Goal: Task Accomplishment & Management: Manage account settings

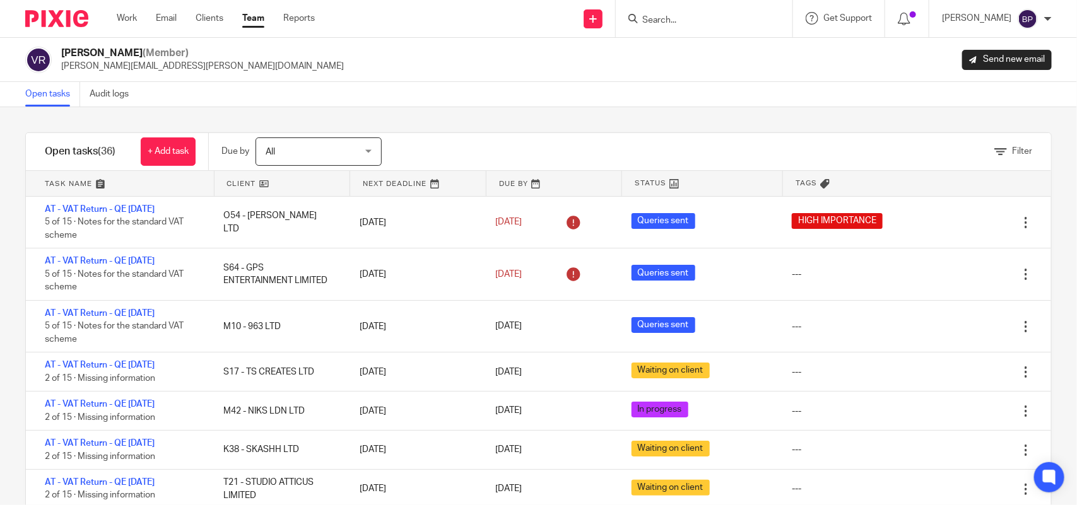
click at [61, 93] on link "Open tasks" at bounding box center [52, 94] width 55 height 25
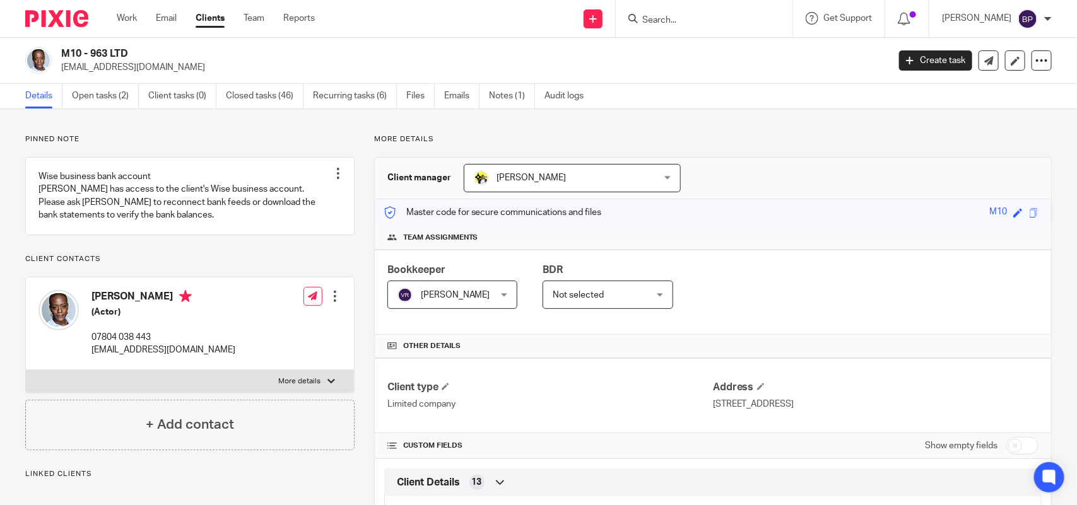
click at [221, 21] on link "Clients" at bounding box center [210, 18] width 29 height 13
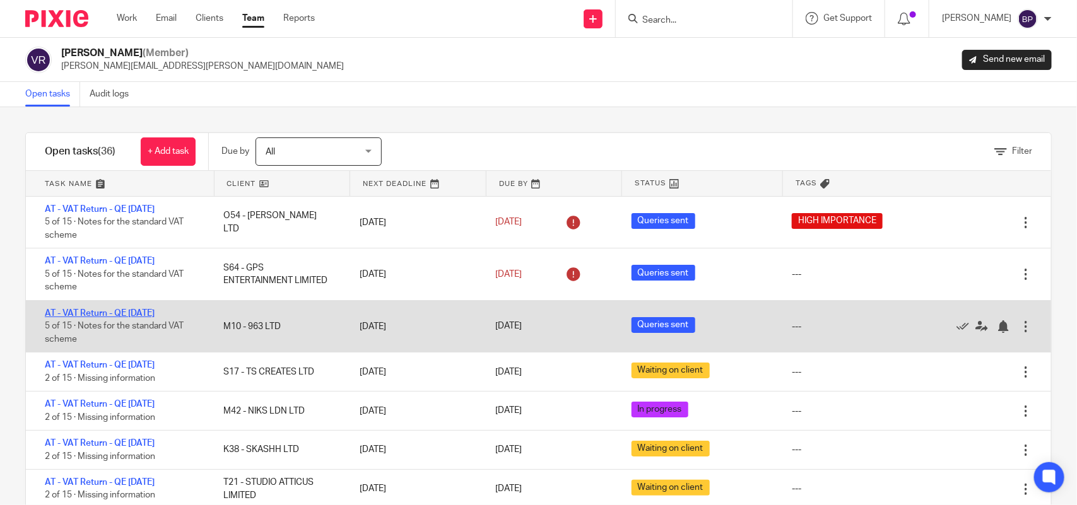
click at [155, 314] on link "AT - VAT Return - QE [DATE]" at bounding box center [100, 313] width 110 height 9
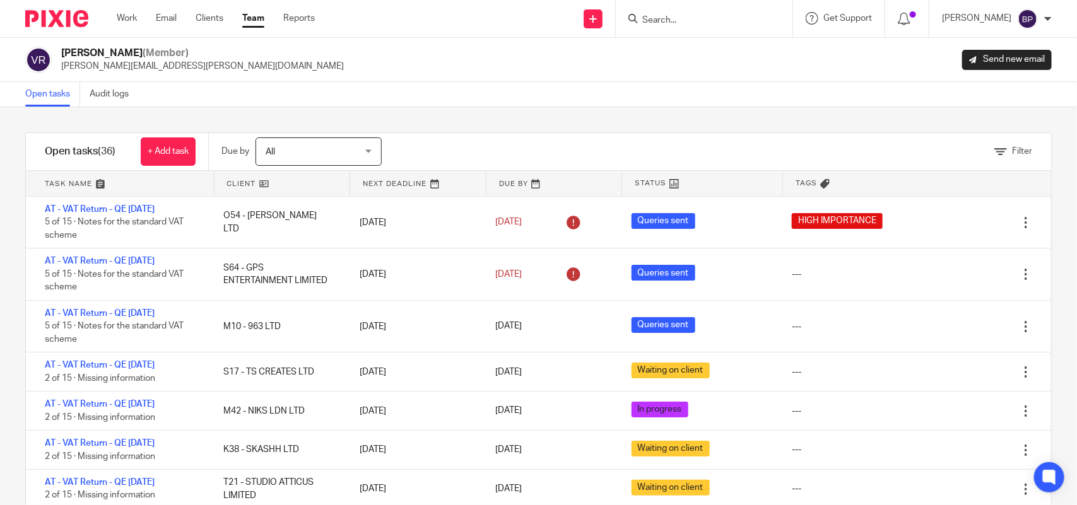
click at [45, 89] on link "Open tasks" at bounding box center [52, 94] width 55 height 25
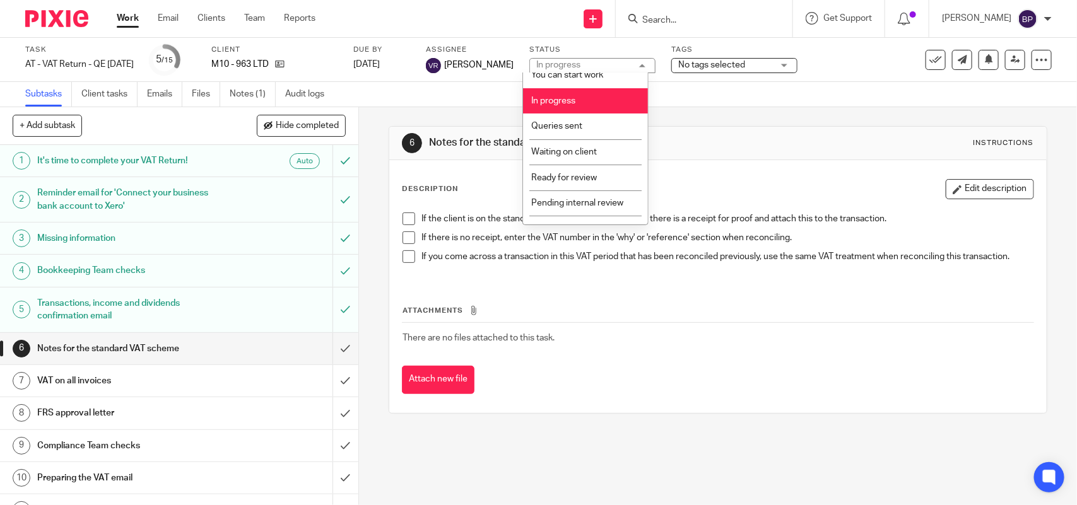
scroll to position [51, 0]
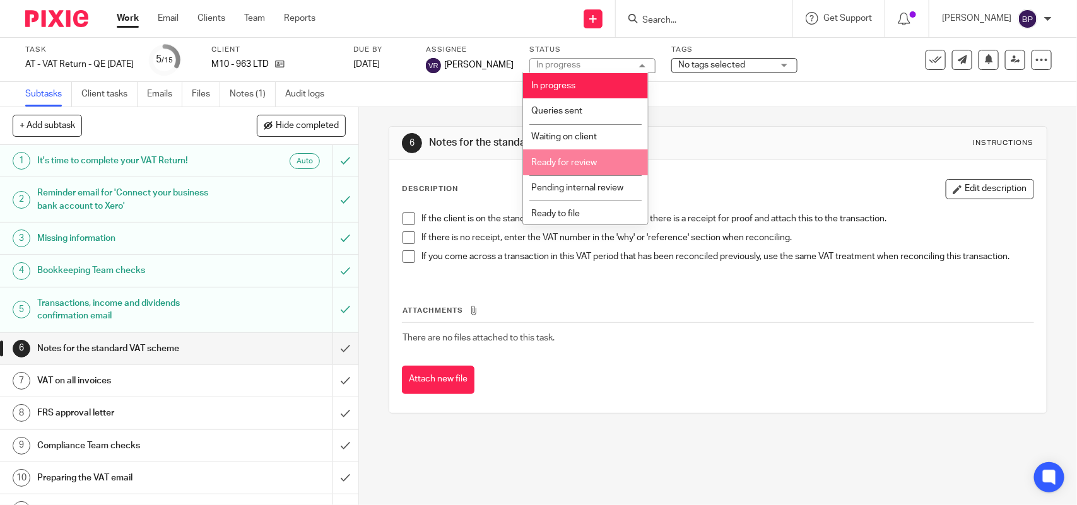
click at [594, 158] on span "Ready for review" at bounding box center [564, 162] width 66 height 9
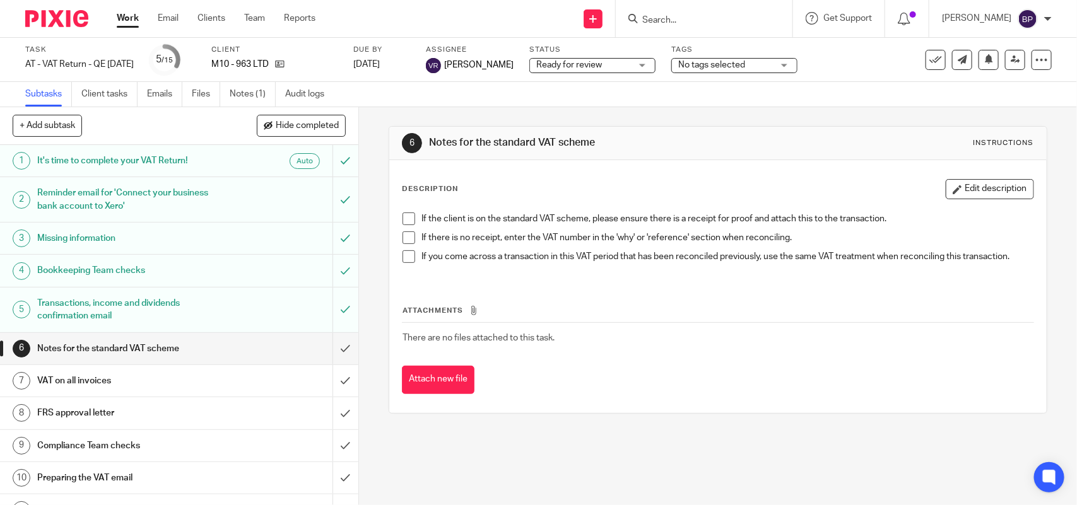
click at [406, 222] on span at bounding box center [409, 219] width 13 height 13
click at [403, 240] on span at bounding box center [409, 238] width 13 height 13
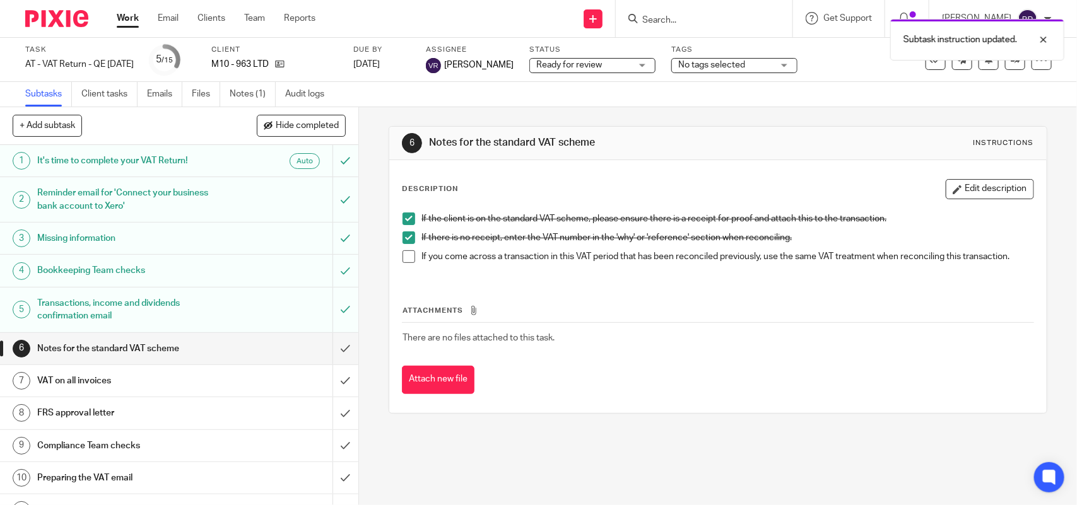
click at [404, 259] on span at bounding box center [409, 256] width 13 height 13
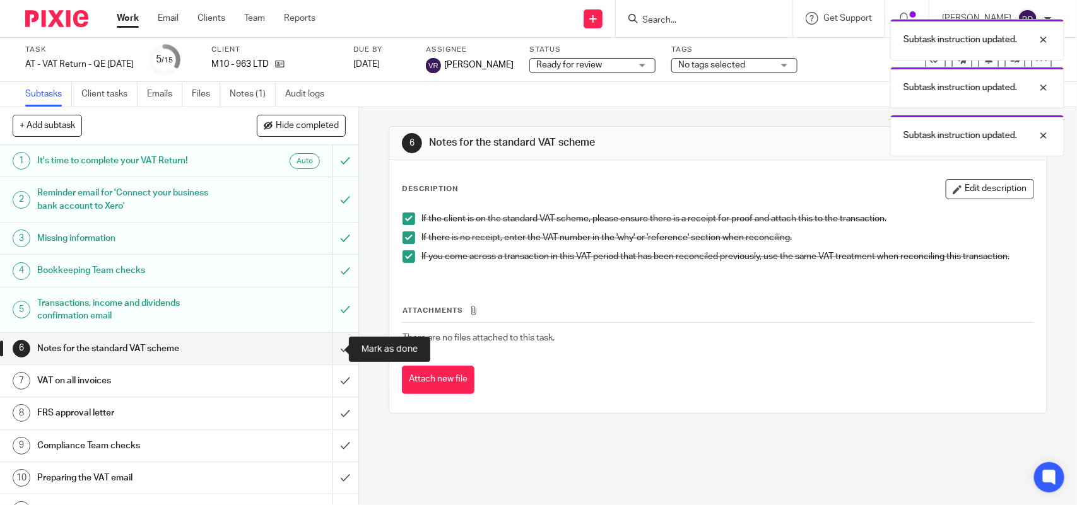
drag, startPoint x: 328, startPoint y: 347, endPoint x: 314, endPoint y: 336, distance: 17.9
click at [328, 346] on input "submit" at bounding box center [179, 349] width 358 height 32
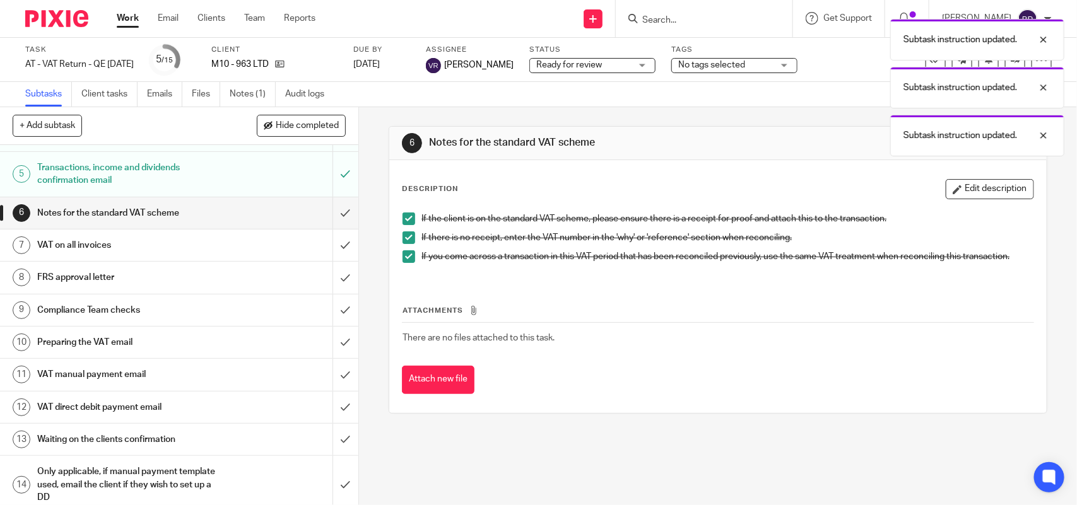
scroll to position [158, 0]
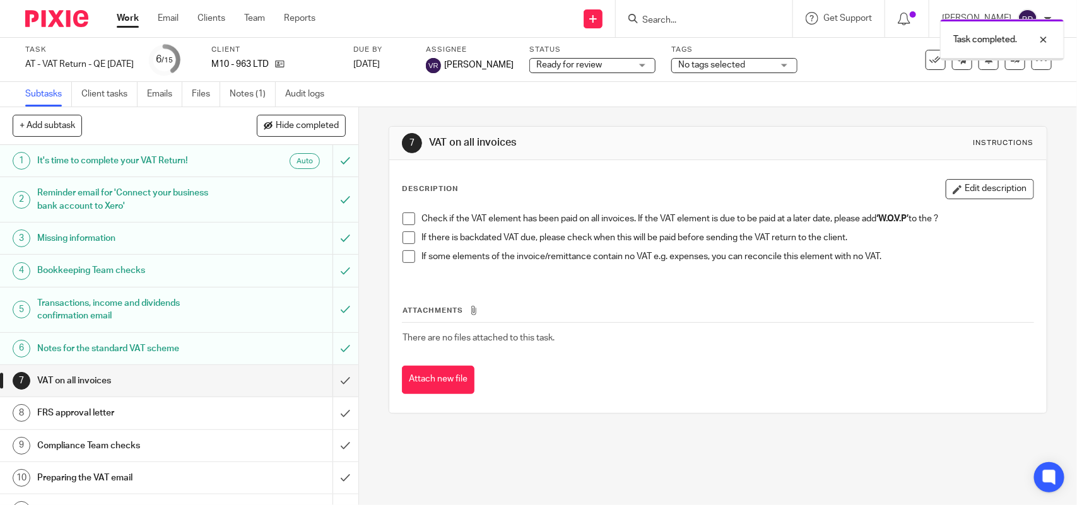
scroll to position [158, 0]
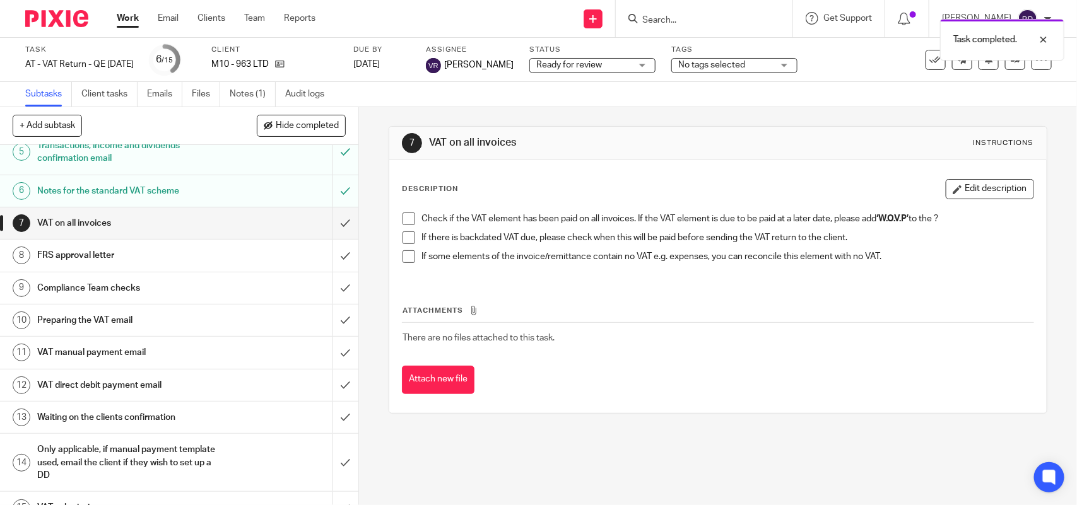
drag, startPoint x: 404, startPoint y: 221, endPoint x: 405, endPoint y: 240, distance: 18.3
click at [405, 221] on span at bounding box center [409, 219] width 13 height 13
click at [405, 240] on span at bounding box center [409, 238] width 13 height 13
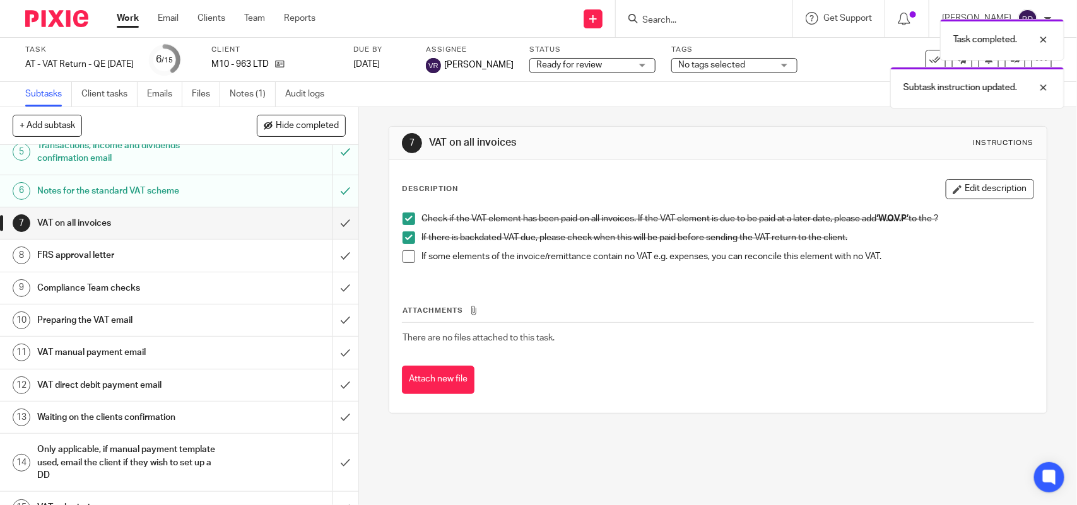
click at [403, 257] on span at bounding box center [409, 256] width 13 height 13
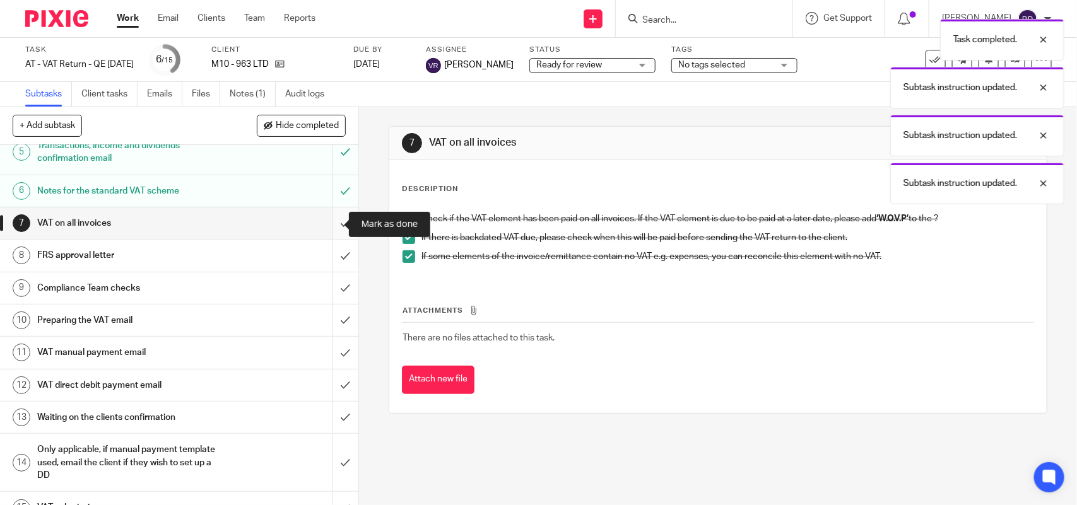
click at [325, 222] on input "submit" at bounding box center [179, 224] width 358 height 32
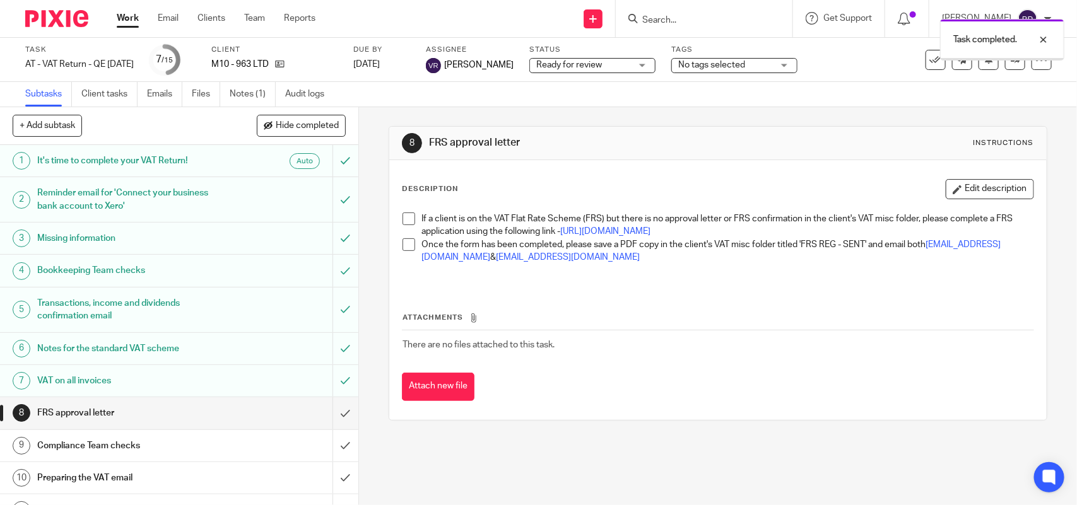
scroll to position [180, 0]
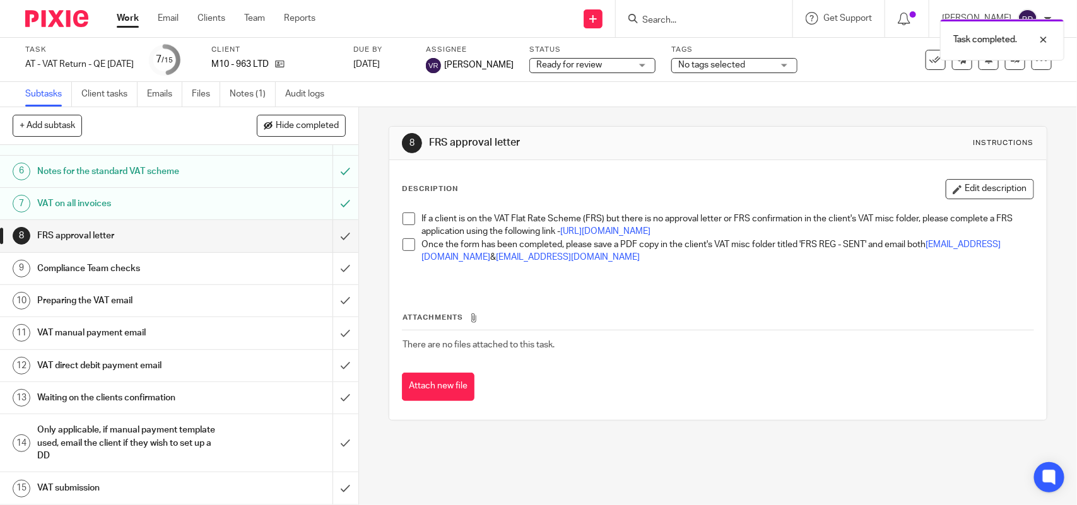
click at [407, 218] on span at bounding box center [409, 219] width 13 height 13
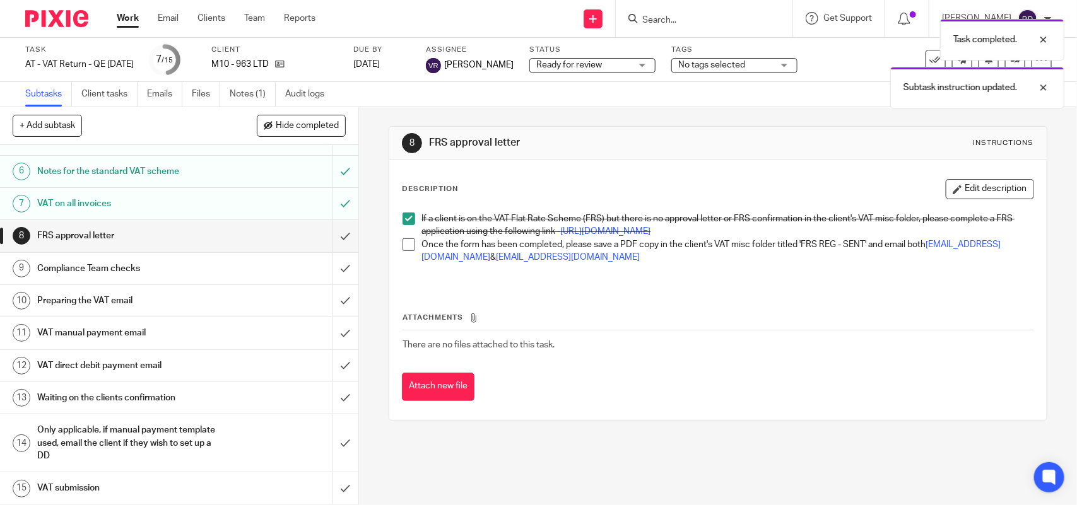
click at [407, 251] on span at bounding box center [409, 244] width 13 height 13
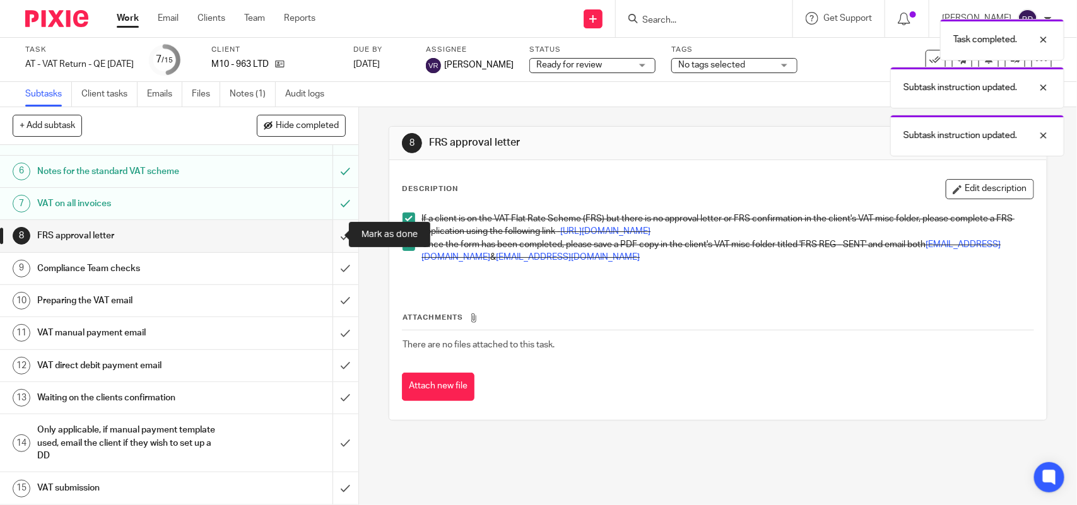
click at [326, 231] on input "submit" at bounding box center [179, 236] width 358 height 32
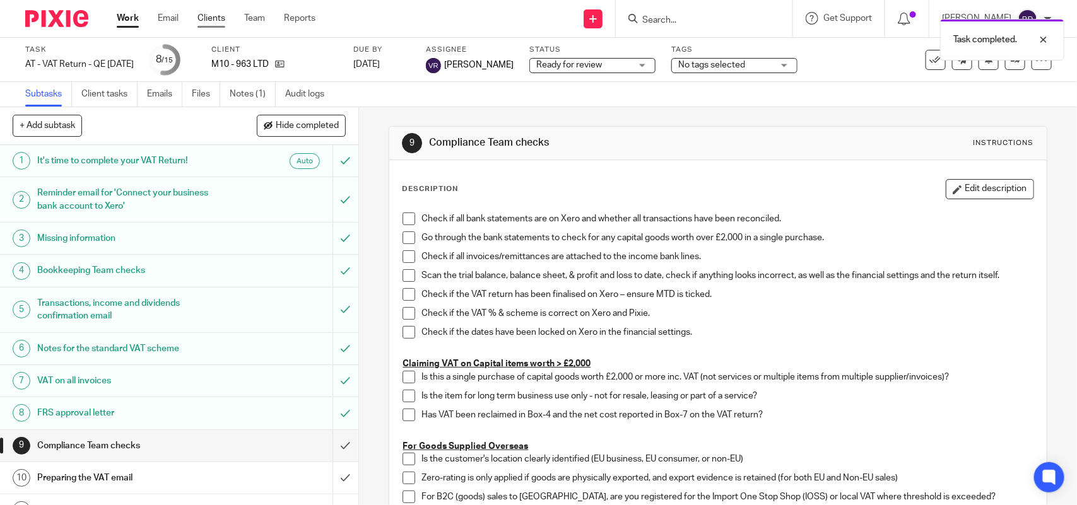
scroll to position [180, 0]
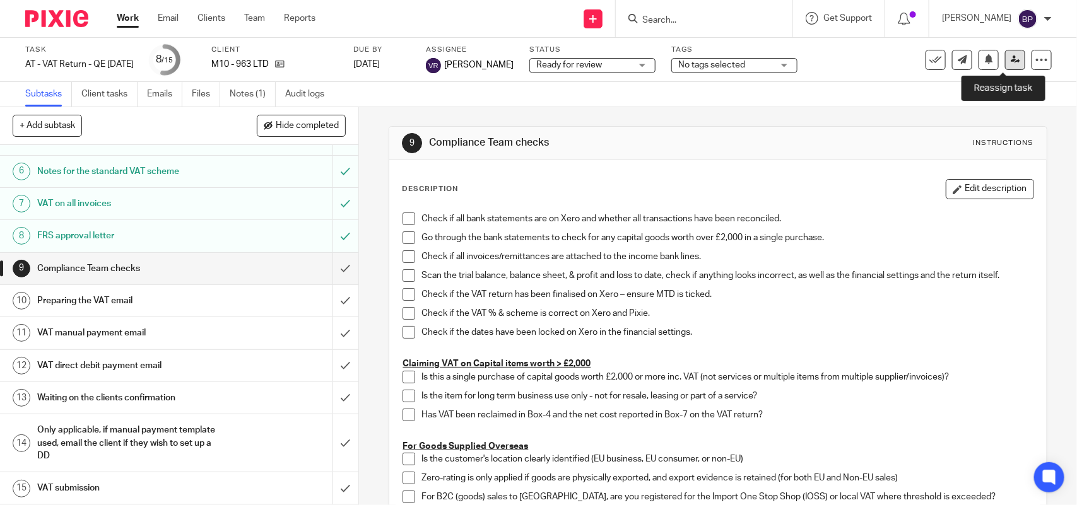
click at [1011, 62] on icon at bounding box center [1015, 59] width 9 height 9
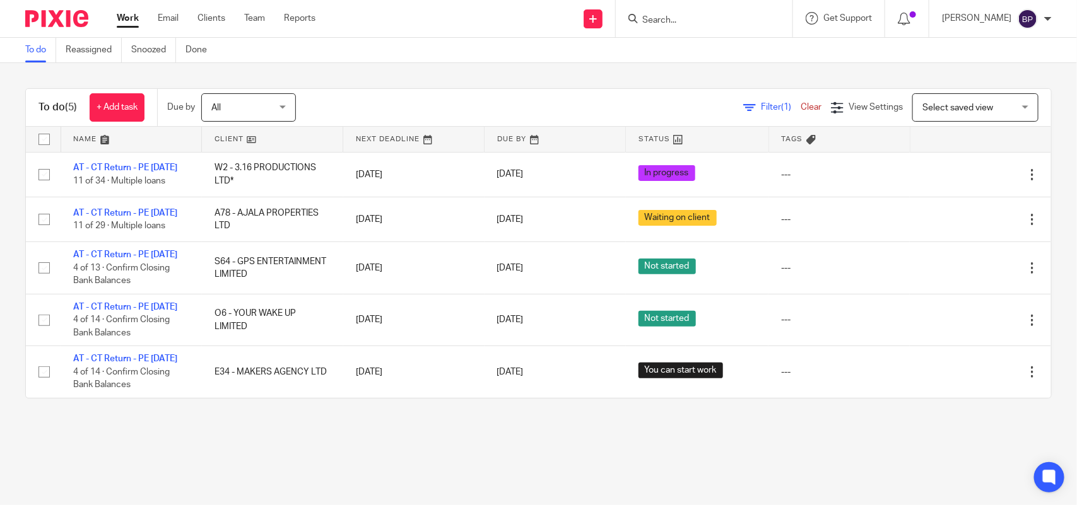
click at [22, 54] on div "To do Reassigned Snoozed Done" at bounding box center [119, 50] width 238 height 25
click at [45, 45] on link "To do" at bounding box center [40, 50] width 31 height 25
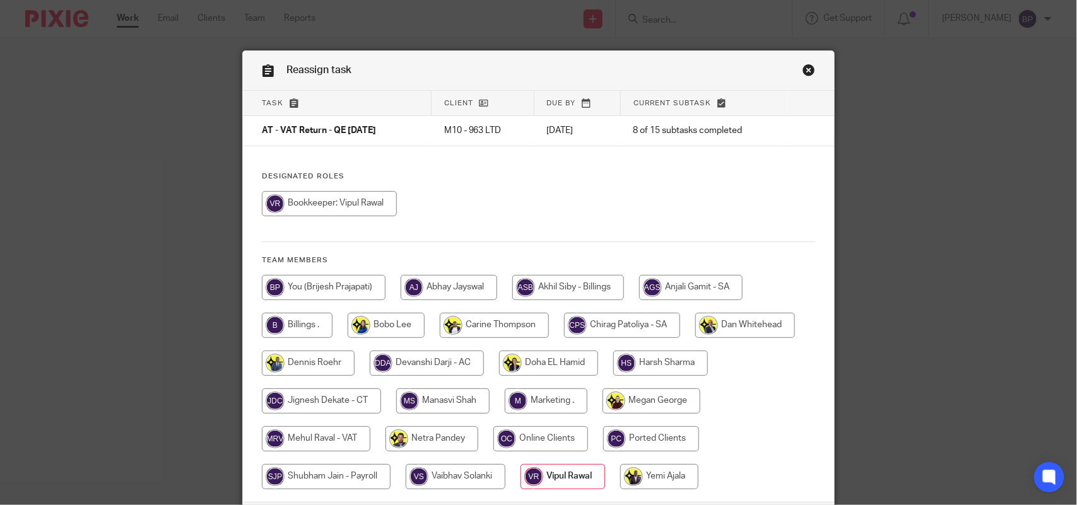
scroll to position [102, 0]
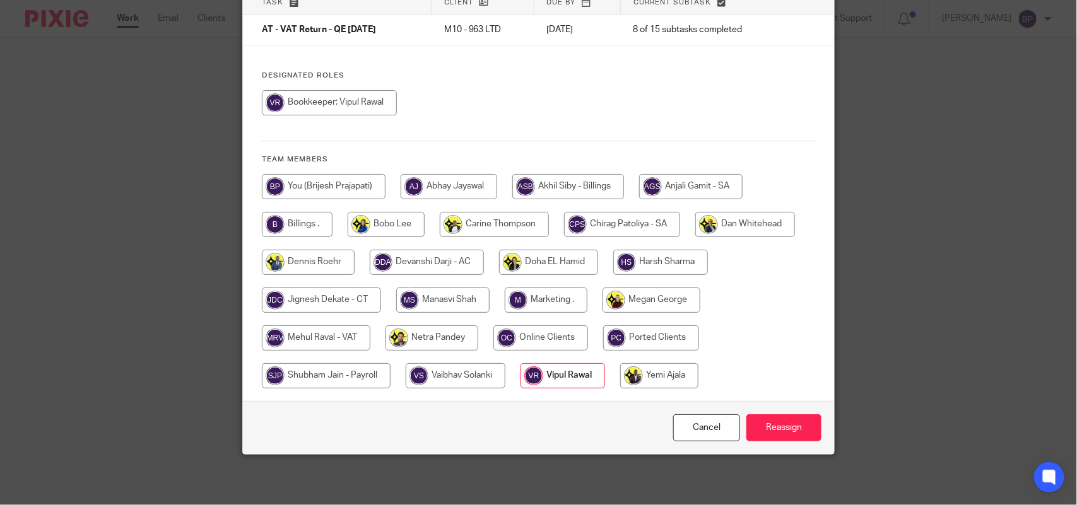
click at [323, 341] on input "radio" at bounding box center [316, 338] width 109 height 25
radio input "true"
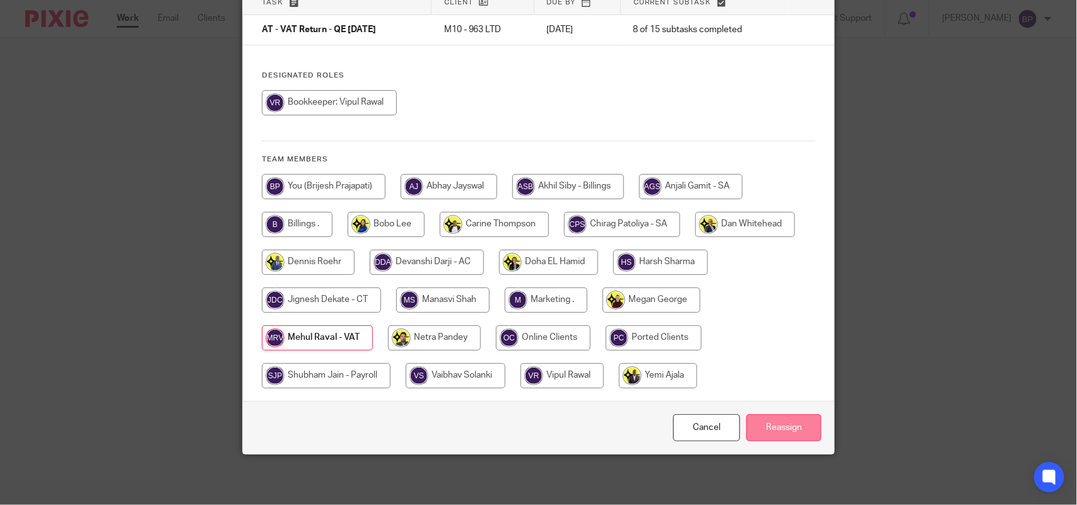
click at [785, 424] on input "Reassign" at bounding box center [783, 427] width 75 height 27
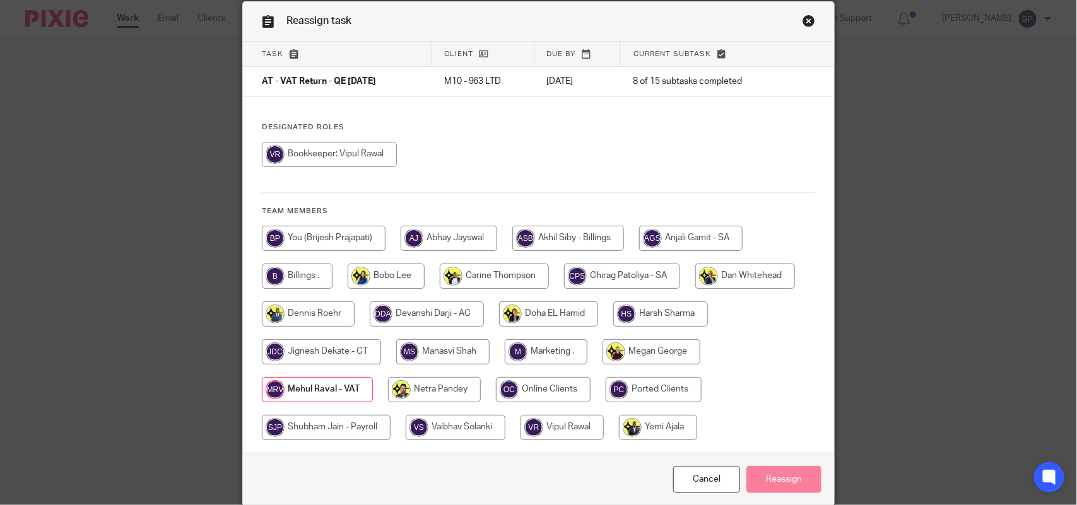
scroll to position [0, 0]
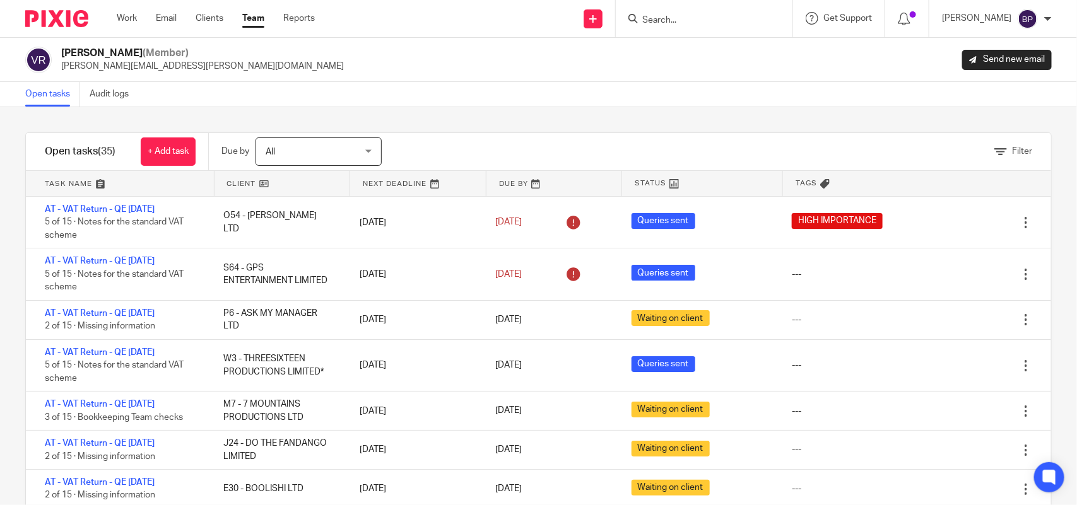
click at [486, 114] on div "Filter tasks Only show tasks matching all of these conditions 1 Client name Is …" at bounding box center [538, 306] width 1077 height 398
click at [588, 103] on div "Open tasks Audit logs" at bounding box center [538, 94] width 1077 height 25
click at [398, 120] on div "Filter tasks Only show tasks matching all of these conditions 1 Client name Is …" at bounding box center [538, 306] width 1077 height 398
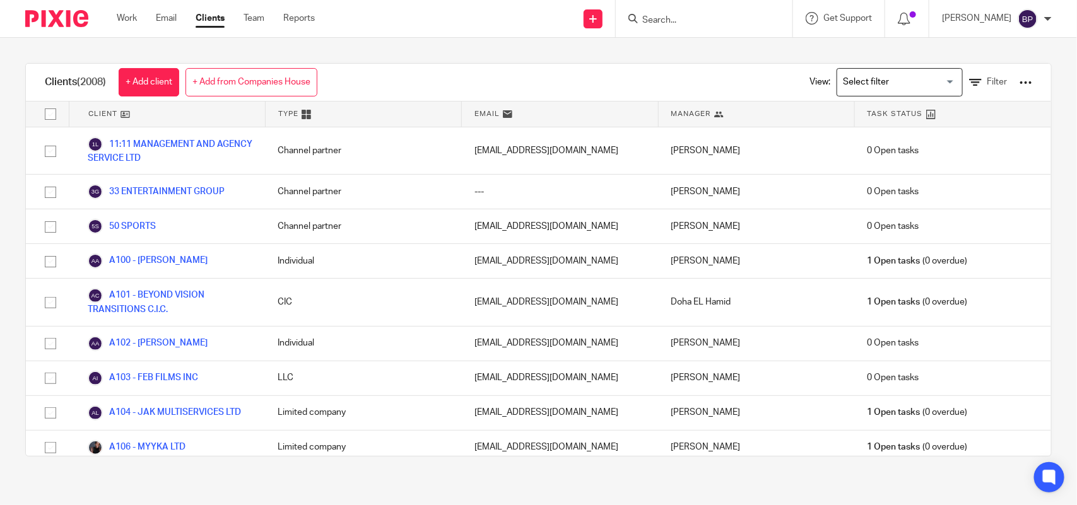
click at [691, 13] on form at bounding box center [708, 19] width 134 height 16
click at [691, 20] on input "Search" at bounding box center [698, 20] width 114 height 11
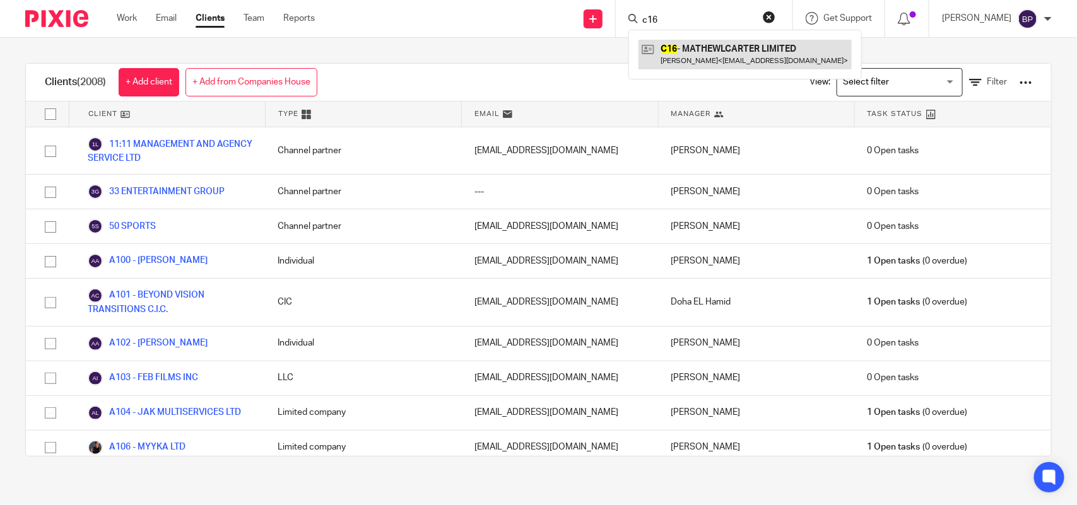
type input "c16"
click at [714, 41] on link at bounding box center [744, 54] width 213 height 29
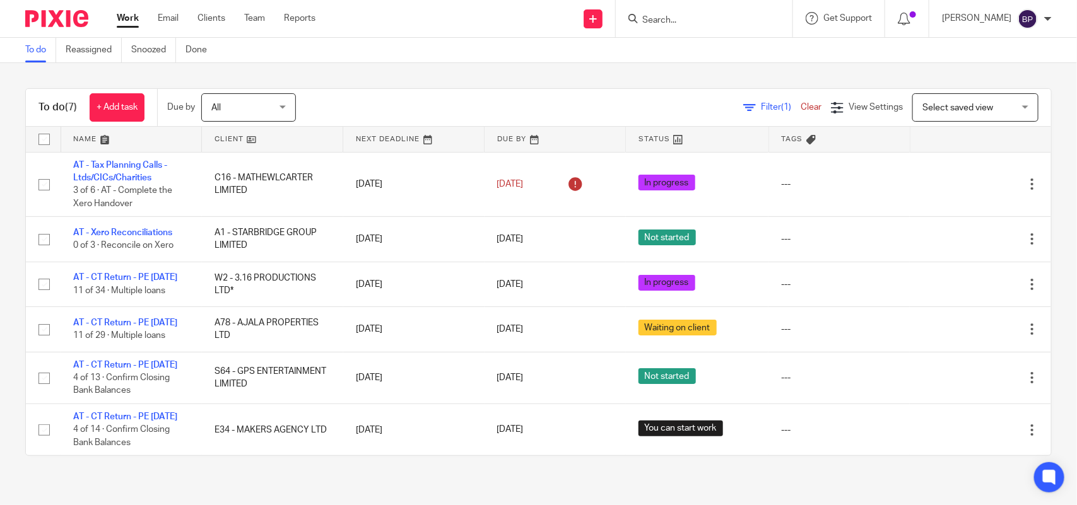
click at [620, 79] on div "To do (7) + Add task Due by All All Today Tomorrow This week Next week This mon…" at bounding box center [538, 272] width 1077 height 418
click at [36, 50] on link "To do" at bounding box center [40, 50] width 31 height 25
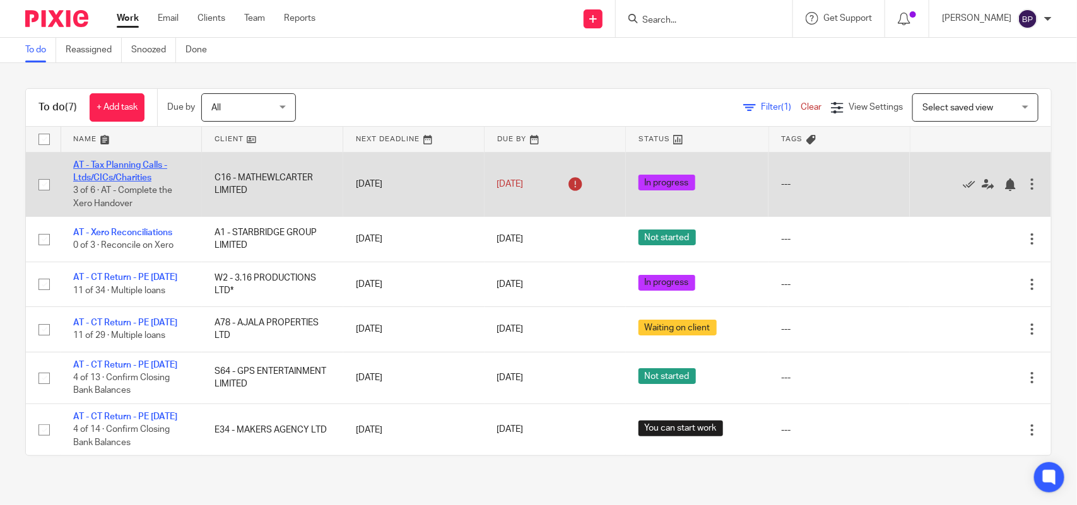
click at [136, 165] on link "AT - Tax Planning Calls - Ltds/CICs/Charities" at bounding box center [120, 171] width 94 height 21
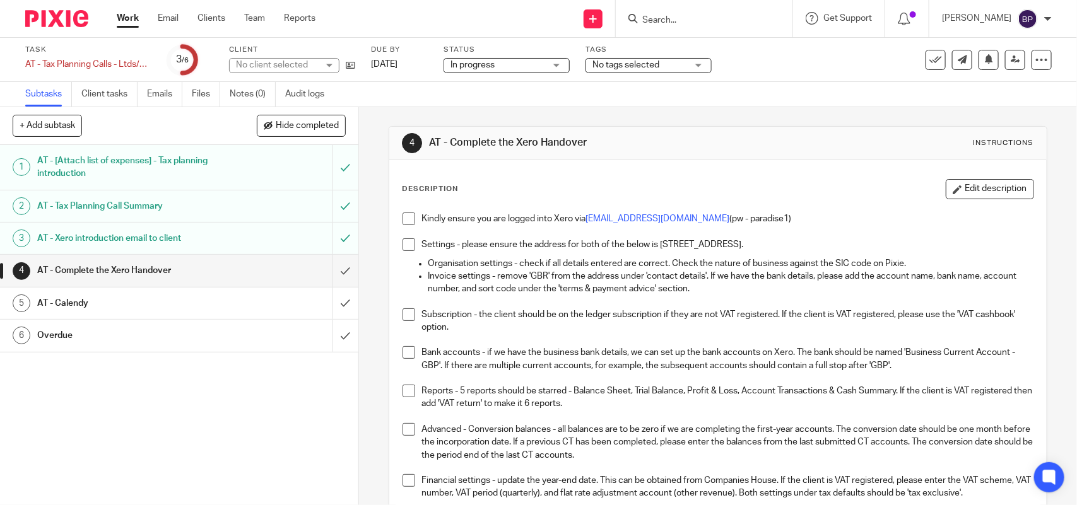
drag, startPoint x: 403, startPoint y: 216, endPoint x: 538, endPoint y: 160, distance: 146.2
click at [403, 216] on span at bounding box center [409, 219] width 13 height 13
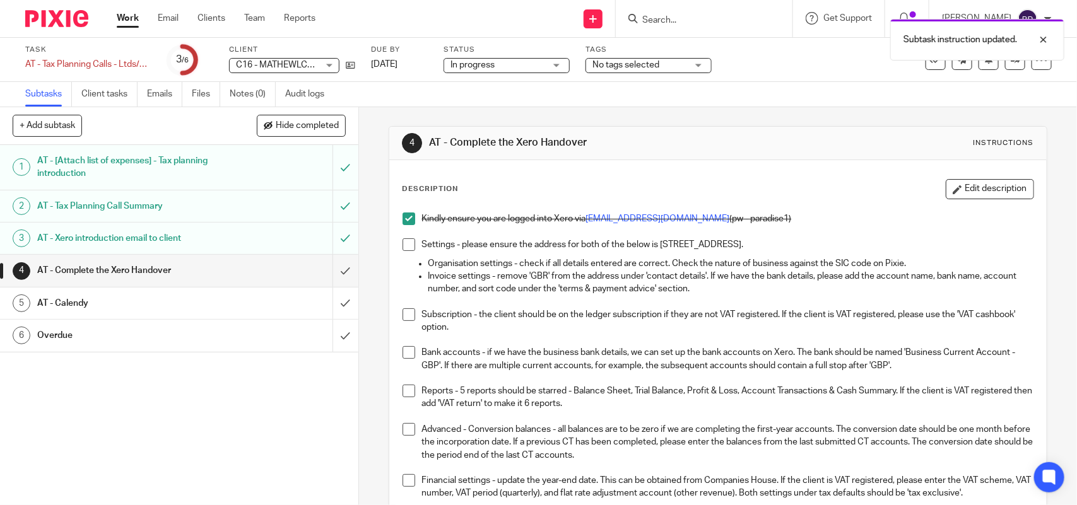
click at [303, 63] on span "C16 - MATHEWLCARTER LIMITED" at bounding box center [302, 65] width 133 height 9
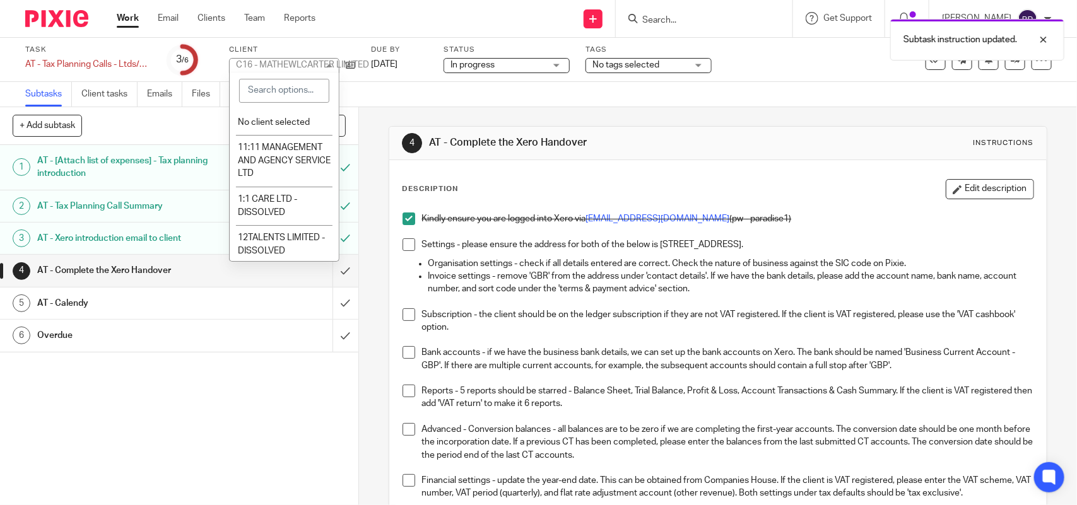
click at [450, 100] on div "Subtasks Client tasks Emails Files Notes (0) Audit logs" at bounding box center [538, 94] width 1077 height 25
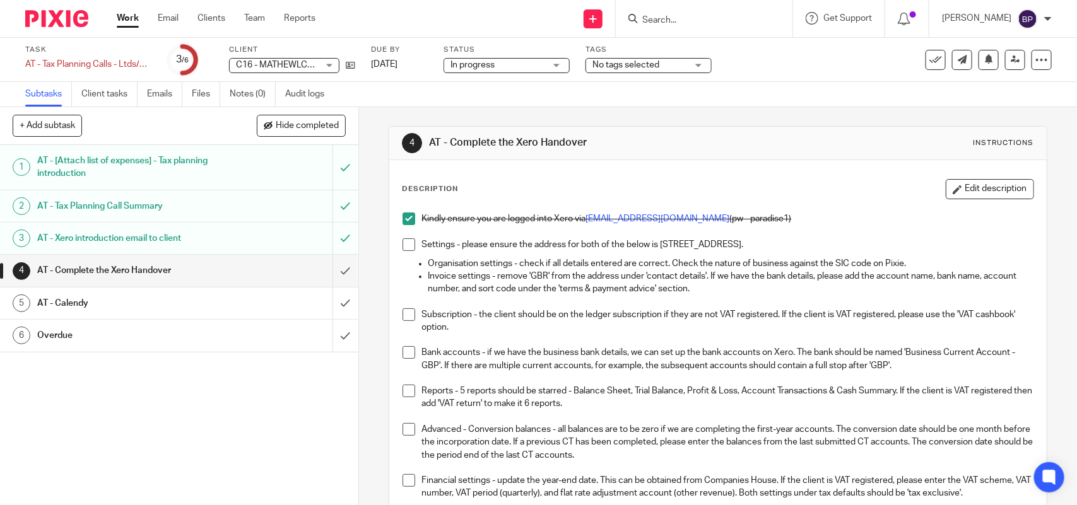
click at [403, 222] on span at bounding box center [409, 219] width 13 height 13
drag, startPoint x: 404, startPoint y: 218, endPoint x: 420, endPoint y: 224, distance: 17.6
click at [404, 218] on span at bounding box center [409, 219] width 13 height 13
click at [406, 245] on span at bounding box center [409, 244] width 13 height 13
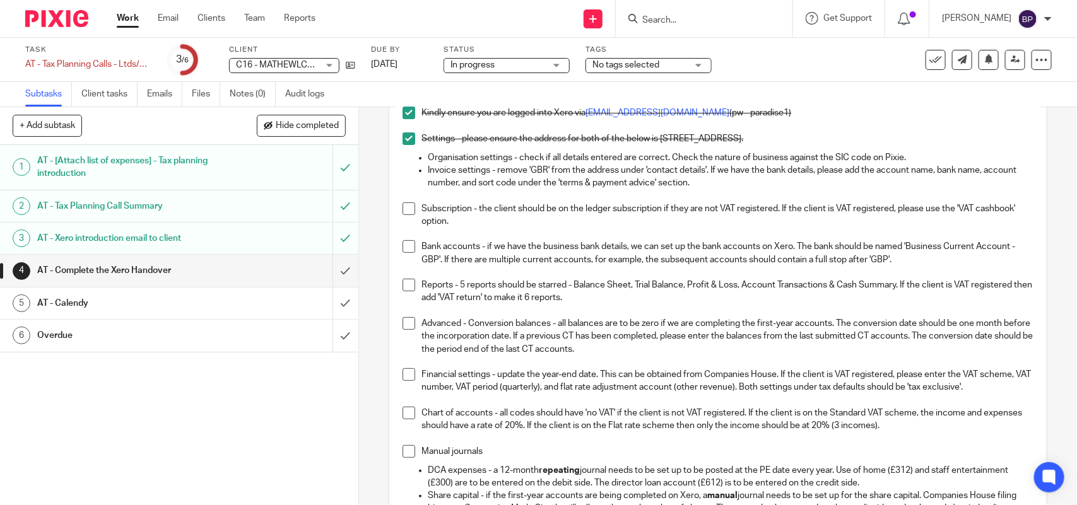
scroll to position [79, 0]
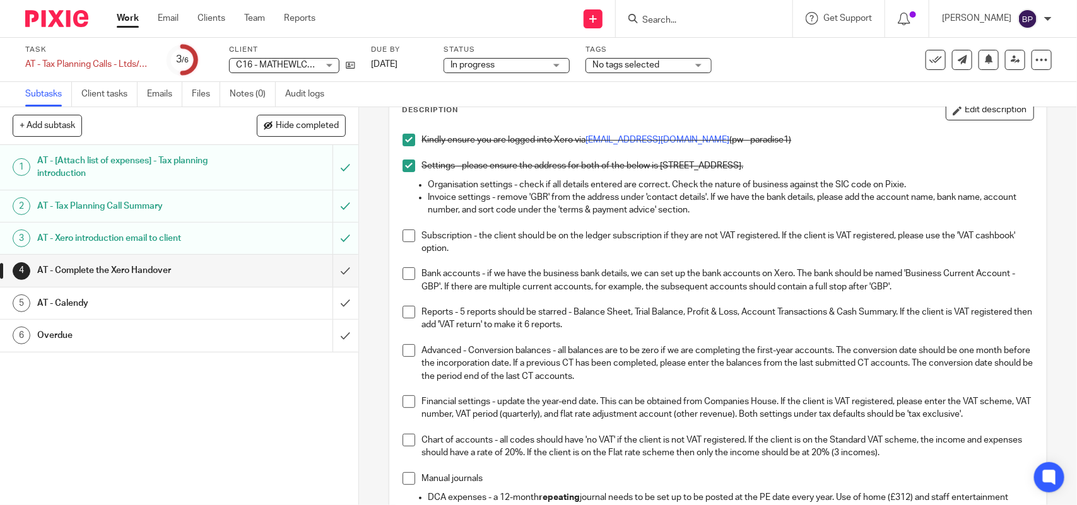
click at [403, 234] on span at bounding box center [409, 236] width 13 height 13
click at [404, 274] on span at bounding box center [409, 273] width 13 height 13
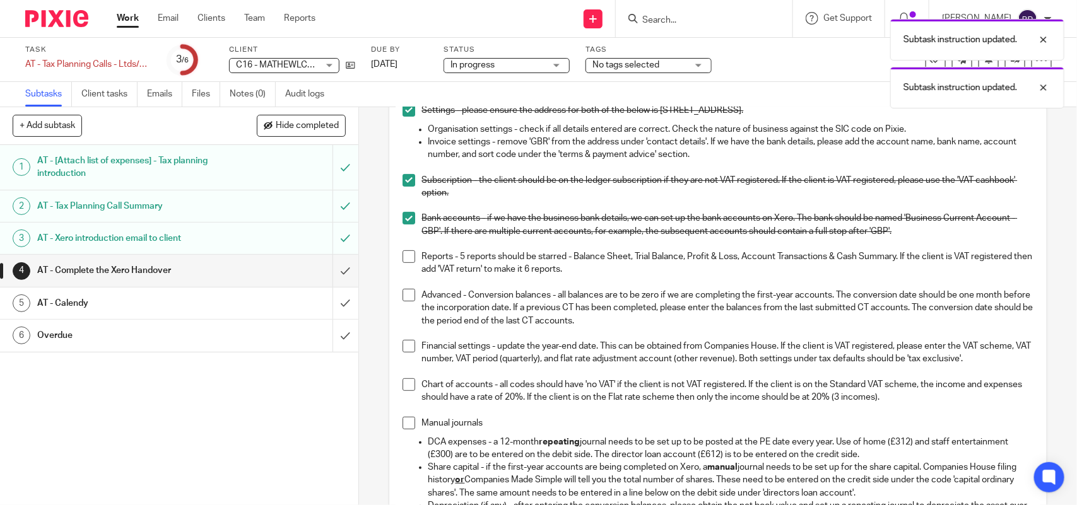
scroll to position [158, 0]
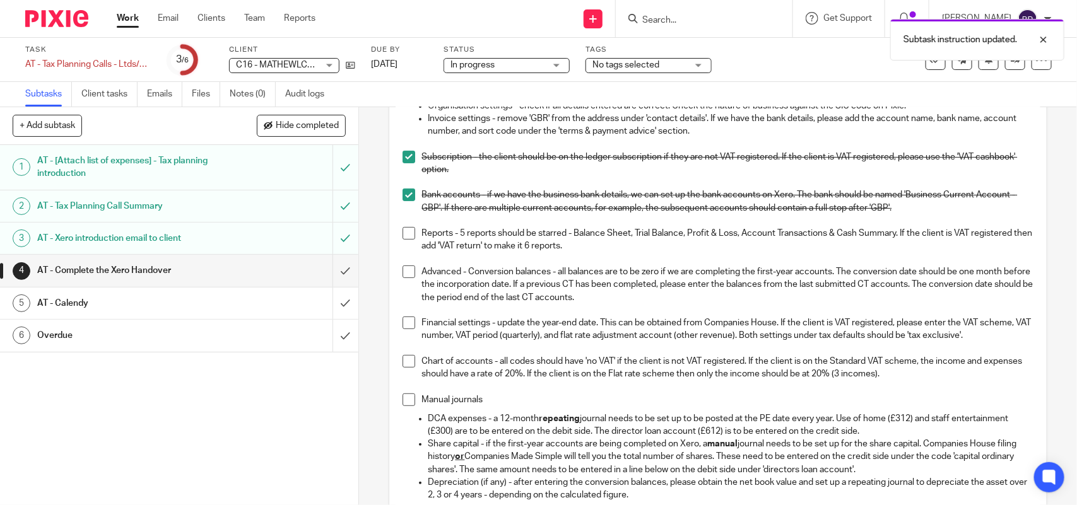
click at [406, 232] on span at bounding box center [409, 233] width 13 height 13
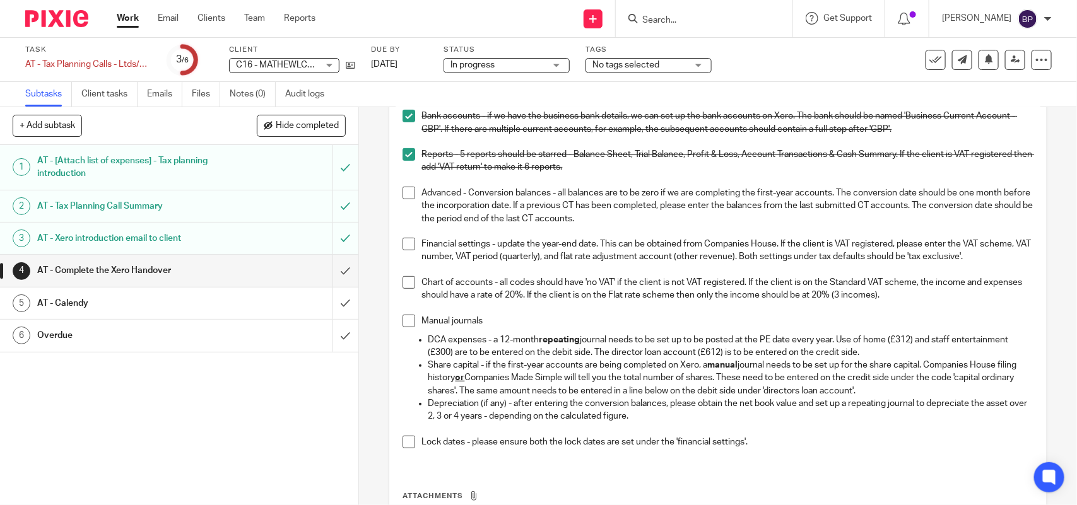
click at [404, 196] on span at bounding box center [409, 193] width 13 height 13
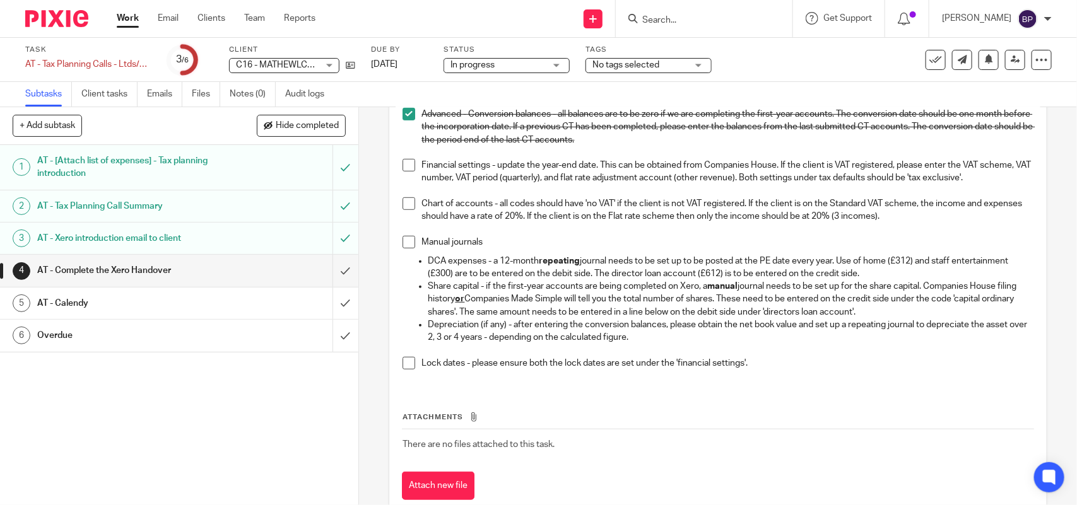
click at [406, 164] on span at bounding box center [409, 165] width 13 height 13
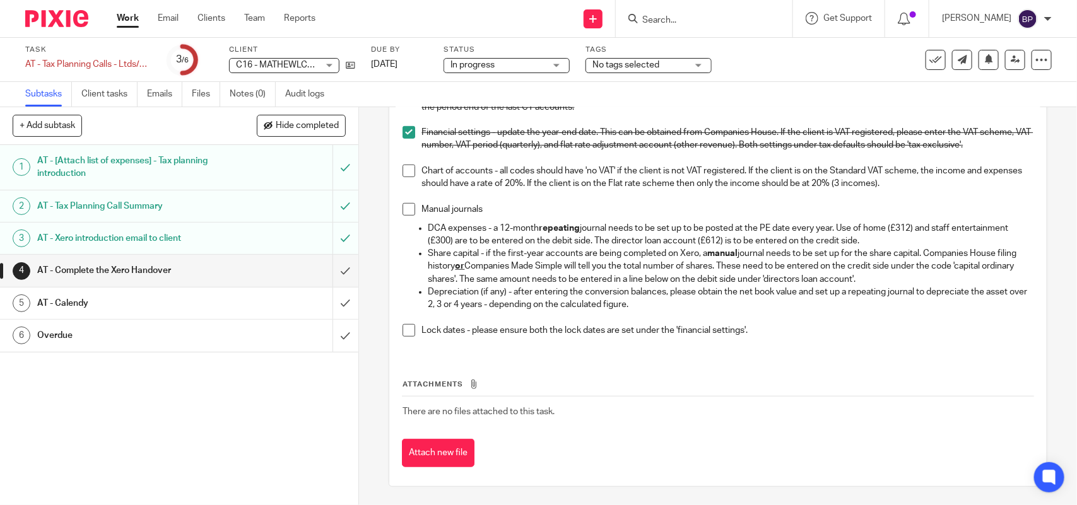
scroll to position [363, 0]
click at [404, 169] on span at bounding box center [409, 170] width 13 height 13
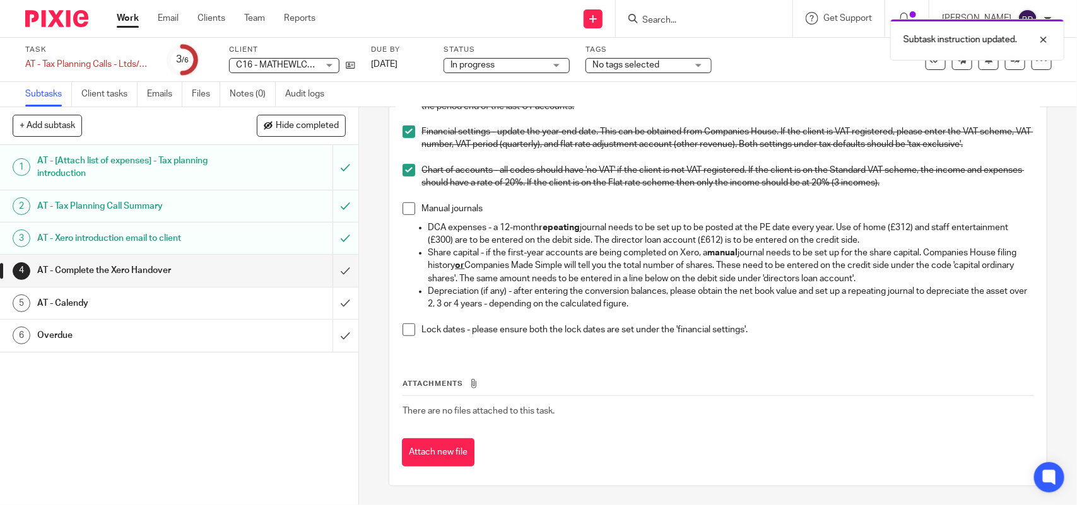
click at [408, 206] on span at bounding box center [409, 209] width 13 height 13
click at [405, 329] on span at bounding box center [409, 330] width 13 height 13
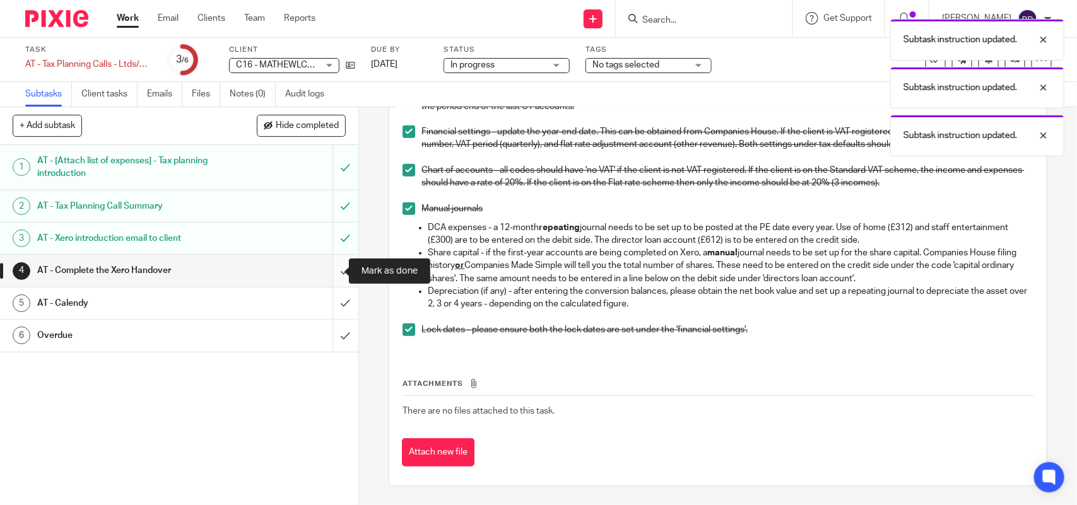
click at [330, 266] on input "submit" at bounding box center [179, 271] width 358 height 32
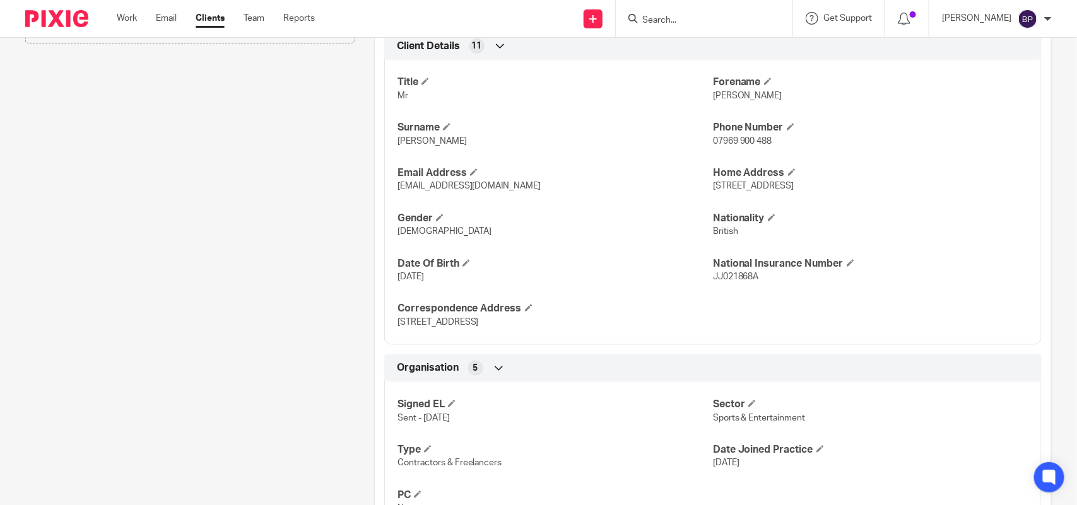
scroll to position [910, 0]
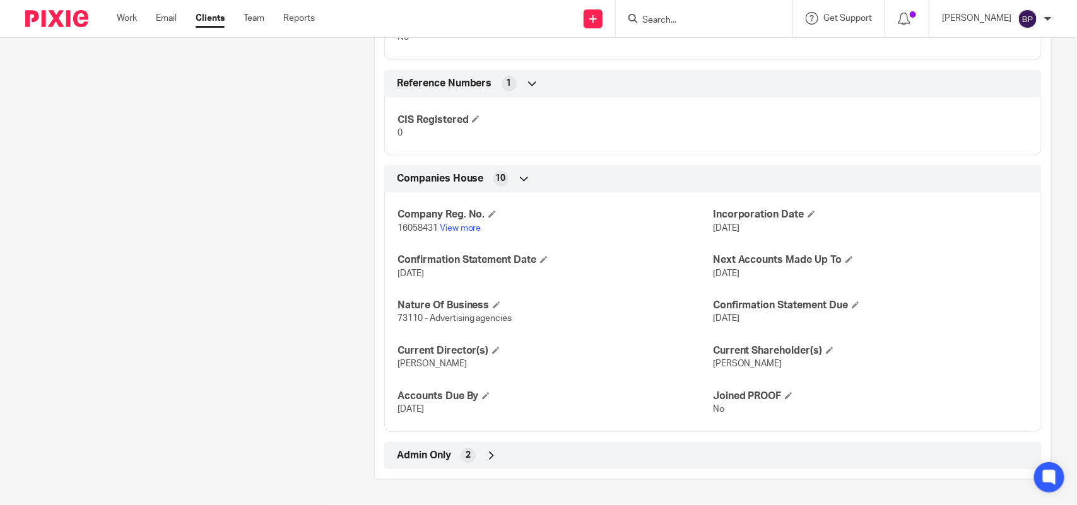
click at [485, 450] on icon at bounding box center [491, 456] width 13 height 13
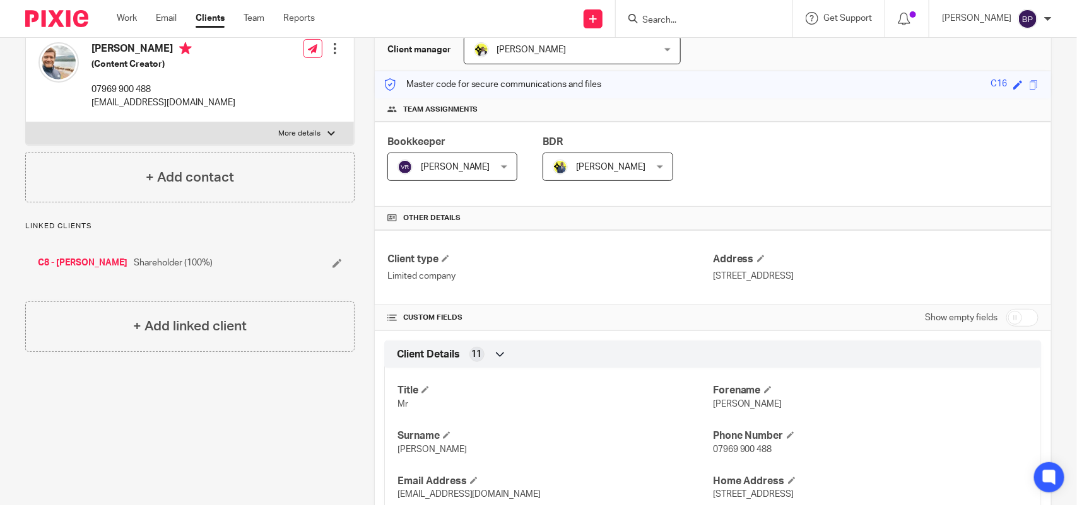
scroll to position [0, 0]
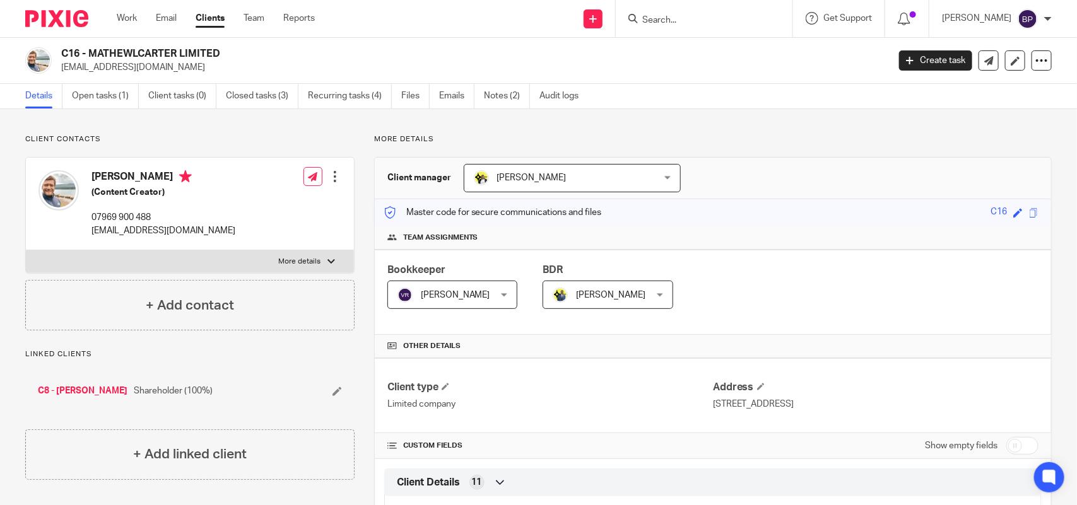
drag, startPoint x: 92, startPoint y: 174, endPoint x: 164, endPoint y: 178, distance: 72.0
click at [164, 178] on h4 "[PERSON_NAME]" at bounding box center [163, 178] width 144 height 16
copy h4 "[PERSON_NAME]"
click at [685, 20] on input "Search" at bounding box center [698, 20] width 114 height 11
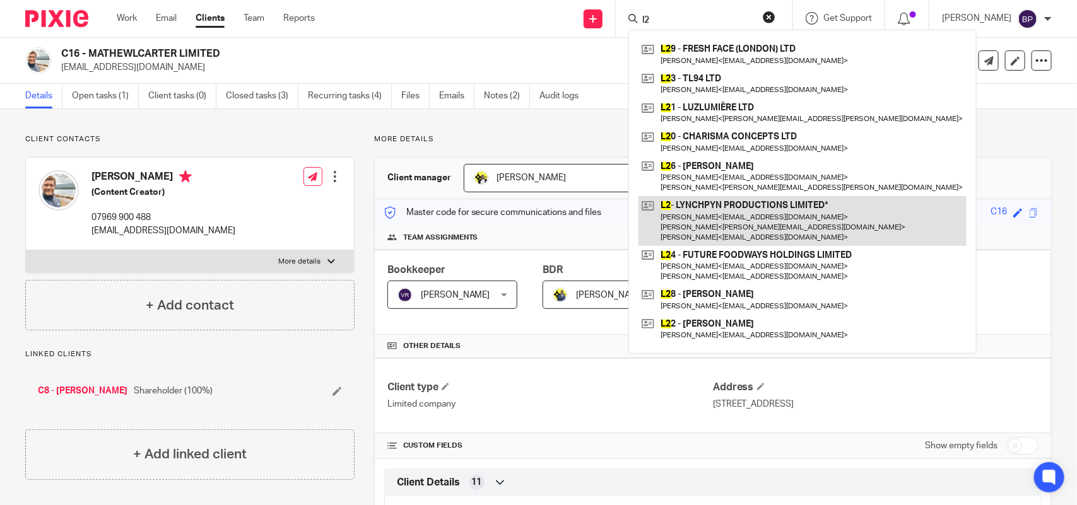
type input "l2"
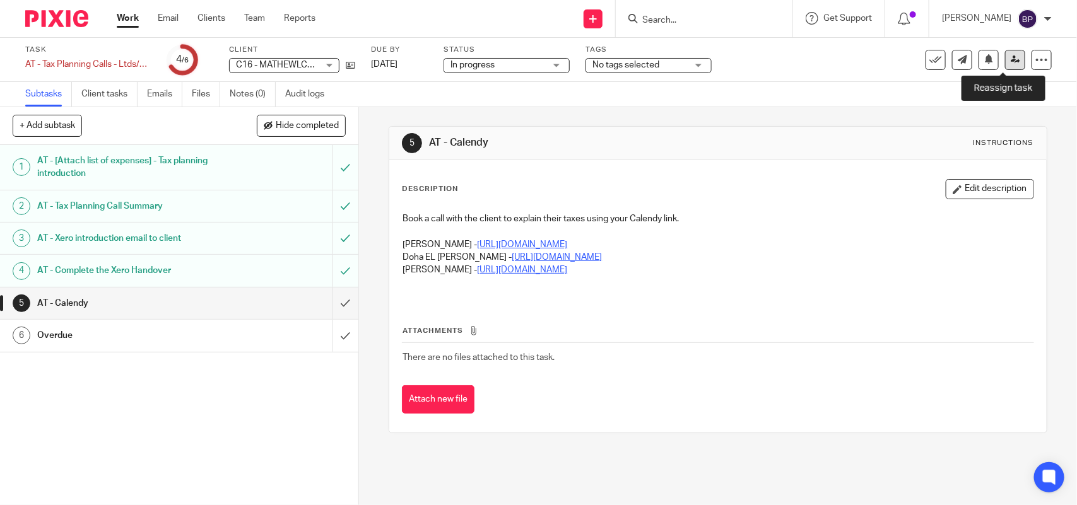
click at [1011, 64] on icon at bounding box center [1015, 59] width 9 height 9
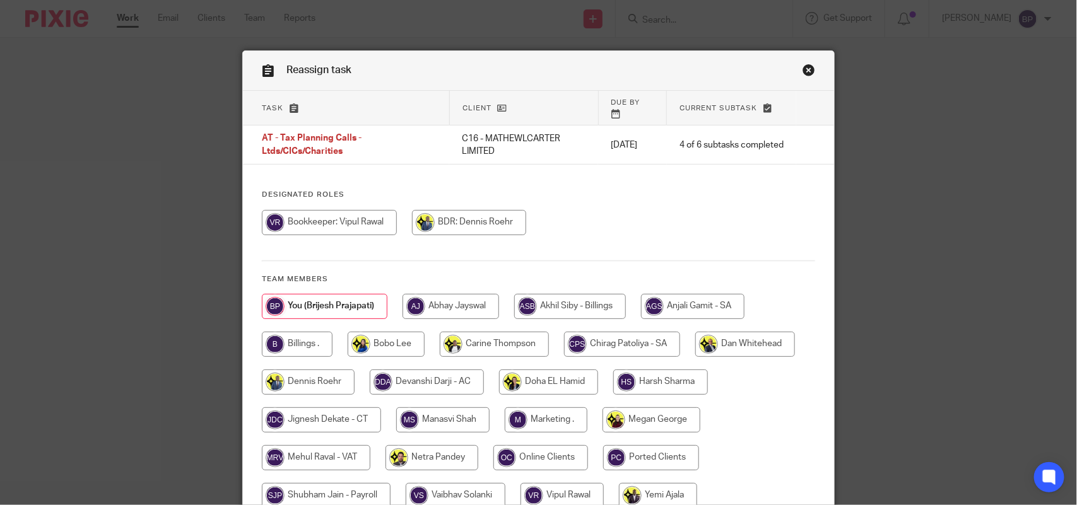
scroll to position [110, 0]
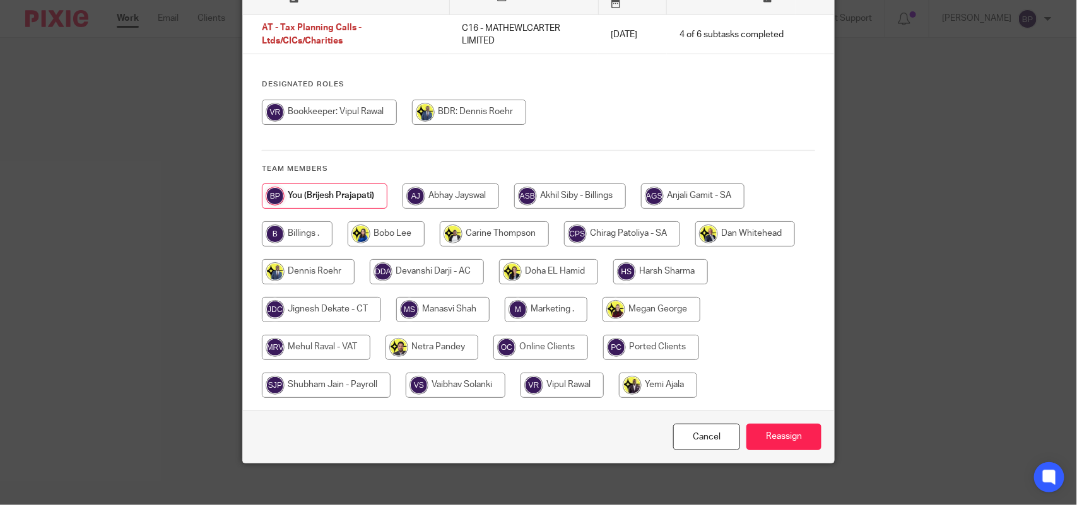
click at [467, 225] on input "radio" at bounding box center [494, 233] width 109 height 25
radio input "true"
click at [768, 425] on input "Reassign" at bounding box center [783, 437] width 75 height 27
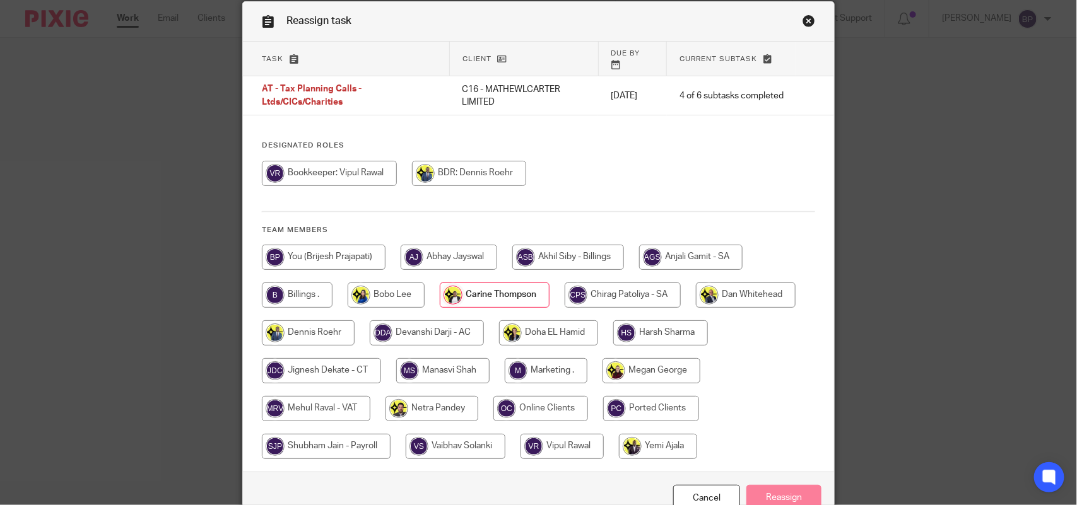
scroll to position [0, 0]
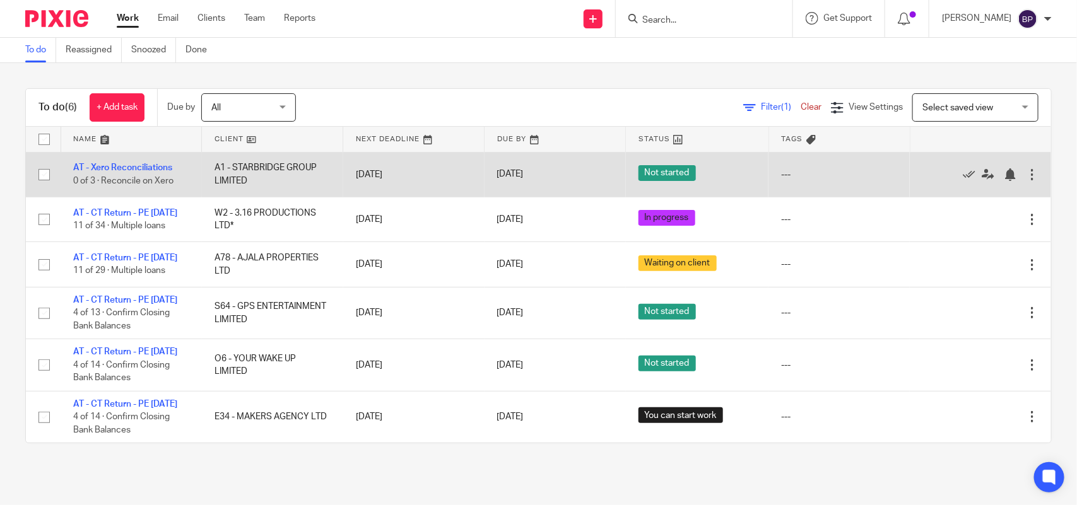
click at [146, 162] on td "AT - Xero Reconciliations 0 of 3 · Reconcile on Xero" at bounding box center [131, 174] width 141 height 45
click at [162, 167] on link "AT - Xero Reconciliations" at bounding box center [122, 167] width 99 height 9
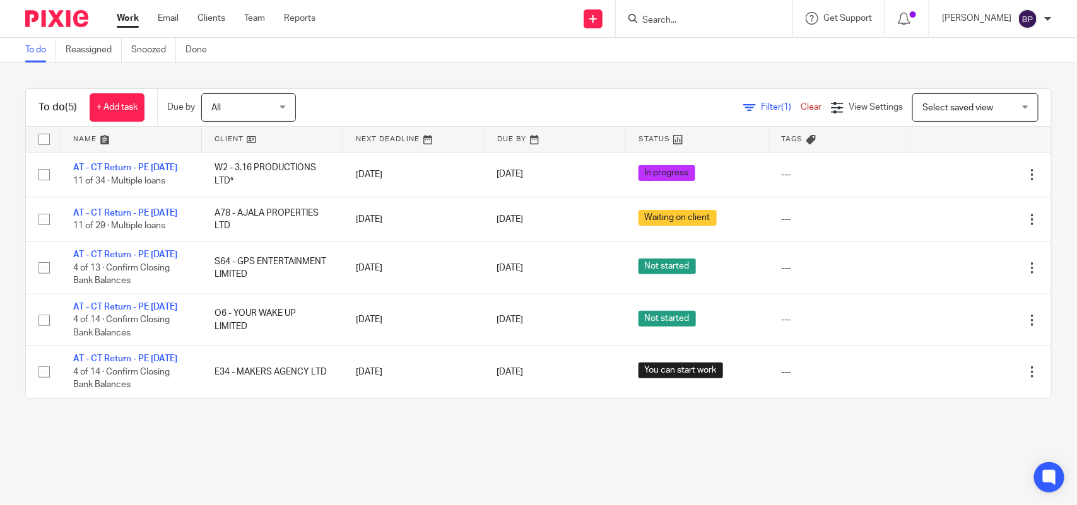
click at [653, 68] on div "To do (5) + Add task Due by All All [DATE] [DATE] This week Next week This mont…" at bounding box center [538, 243] width 1077 height 361
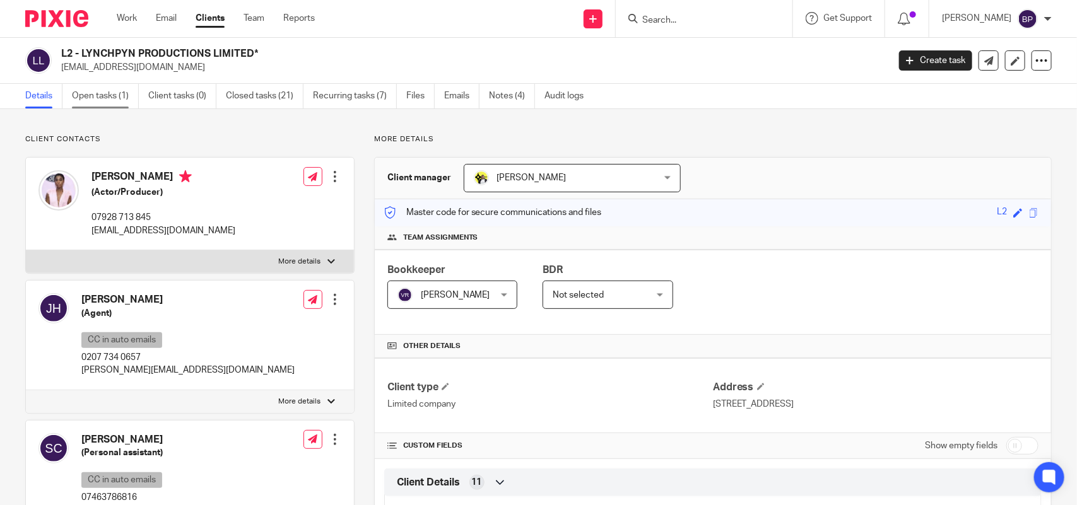
click at [115, 93] on link "Open tasks (1)" at bounding box center [105, 96] width 67 height 25
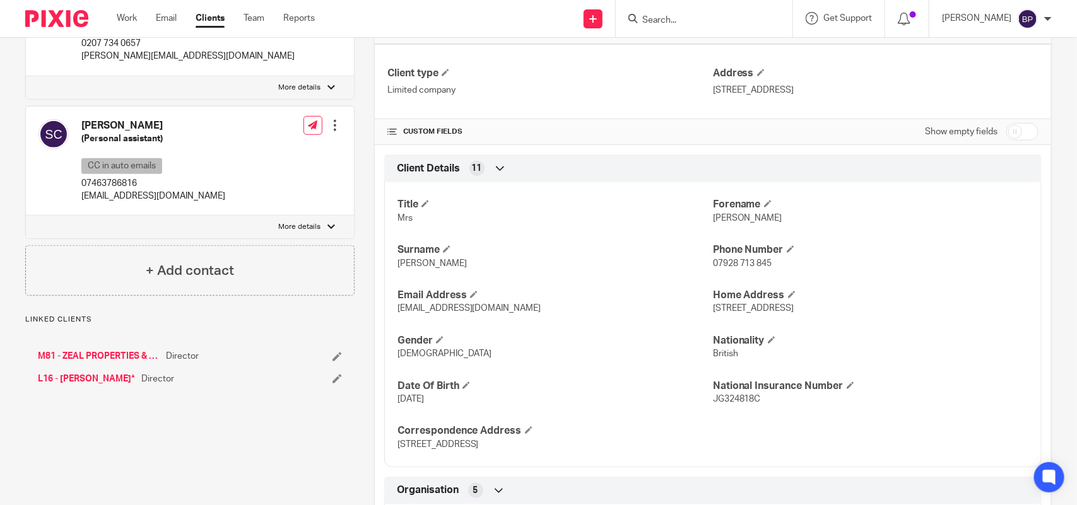
scroll to position [315, 0]
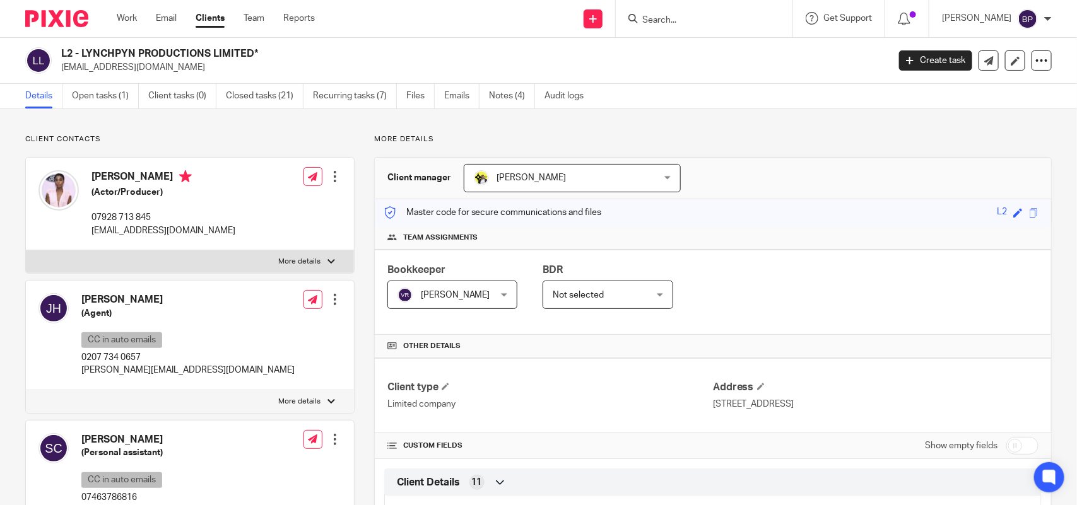
click at [697, 90] on div "Details Open tasks (1) Client tasks (0) Closed tasks (21) Recurring tasks (7) F…" at bounding box center [538, 96] width 1077 height 25
click at [685, 101] on div "Details Open tasks (1) Client tasks (0) Closed tasks (21) Recurring tasks (7) F…" at bounding box center [538, 96] width 1077 height 25
